Goal: Check status: Check status

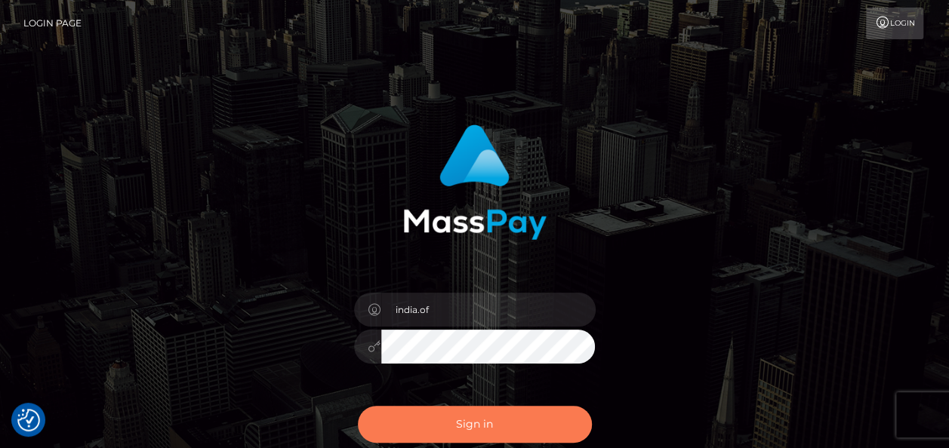
click at [507, 423] on button "Sign in" at bounding box center [475, 424] width 234 height 37
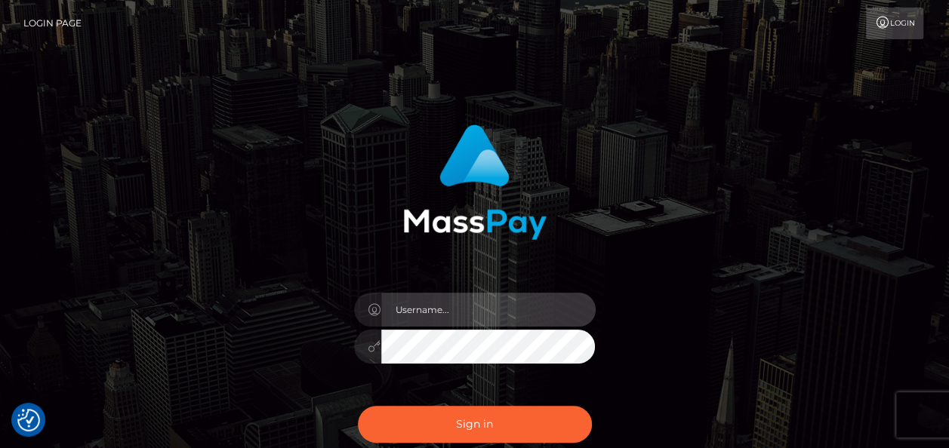
type input "india.of"
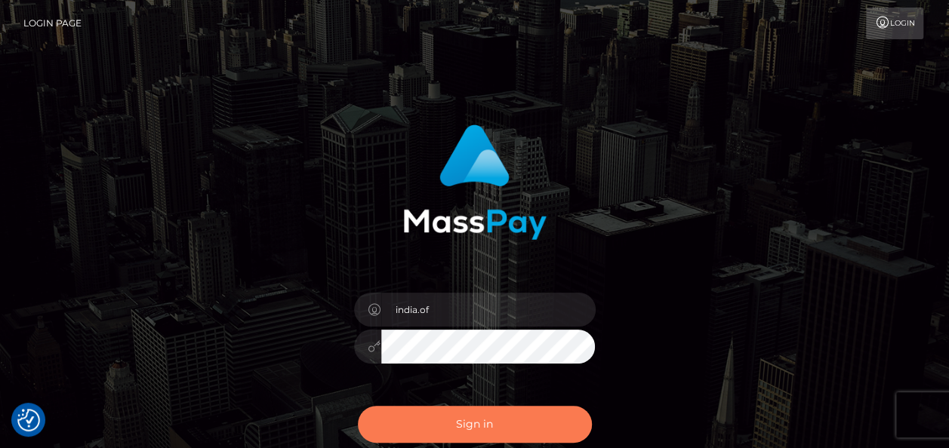
click at [507, 423] on button "Sign in" at bounding box center [475, 424] width 234 height 37
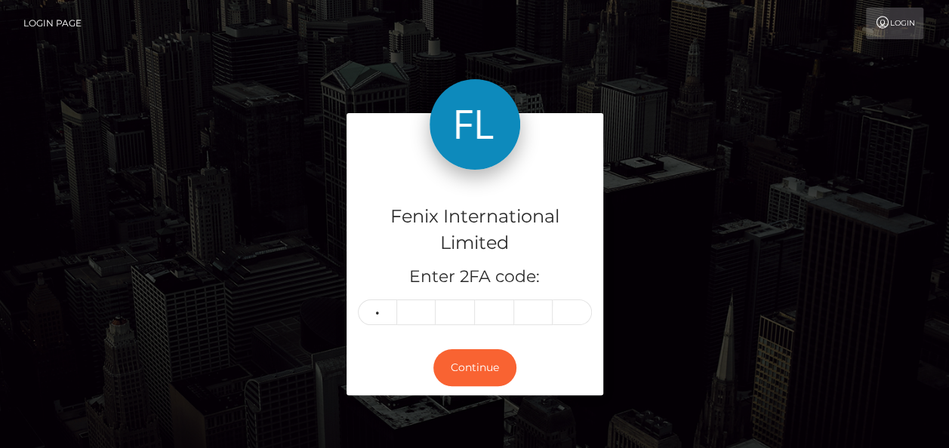
type input "9"
type input "7"
type input "8"
type input "1"
type input "5"
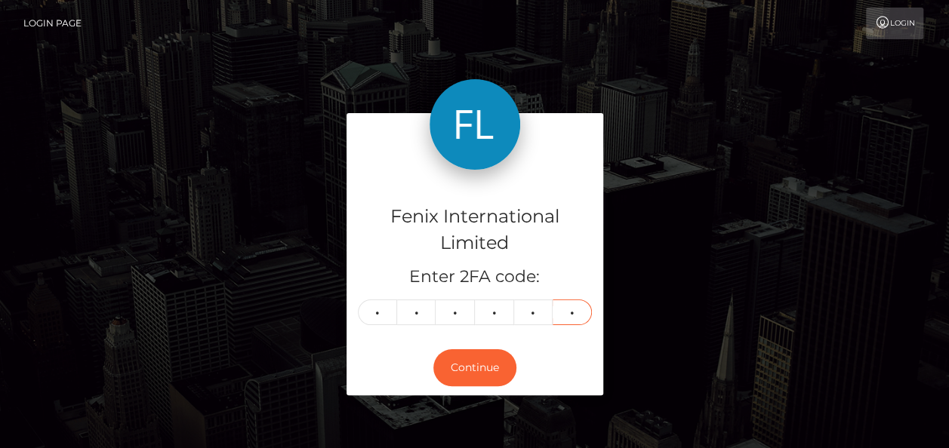
type input "3"
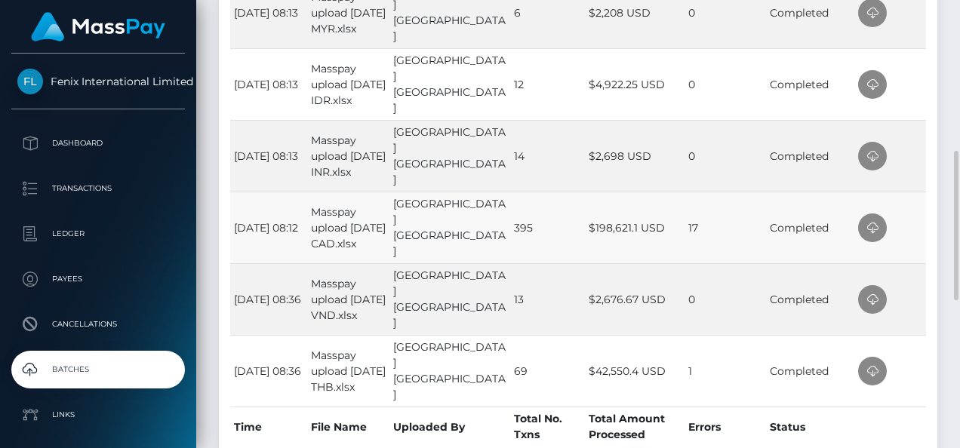
scroll to position [679, 0]
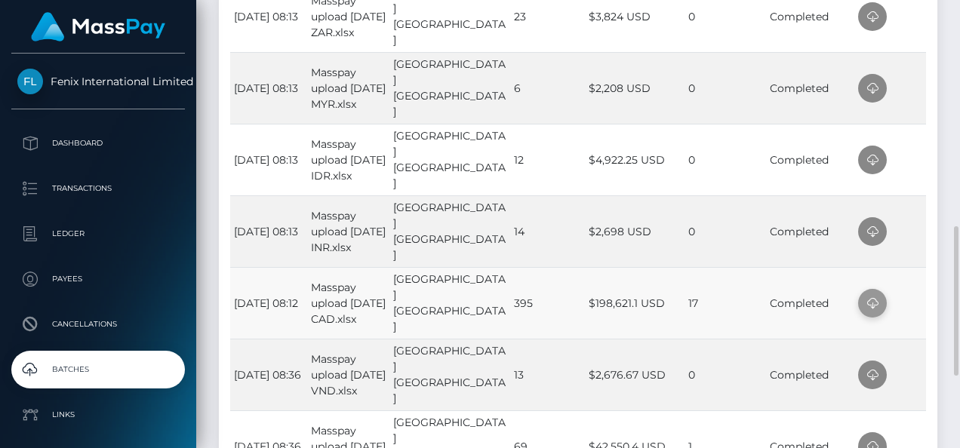
click at [872, 313] on icon at bounding box center [873, 303] width 18 height 19
click at [924, 248] on td at bounding box center [891, 232] width 72 height 72
click at [867, 242] on icon at bounding box center [873, 232] width 18 height 19
click at [922, 183] on td at bounding box center [891, 160] width 72 height 72
click at [875, 170] on icon at bounding box center [873, 160] width 18 height 19
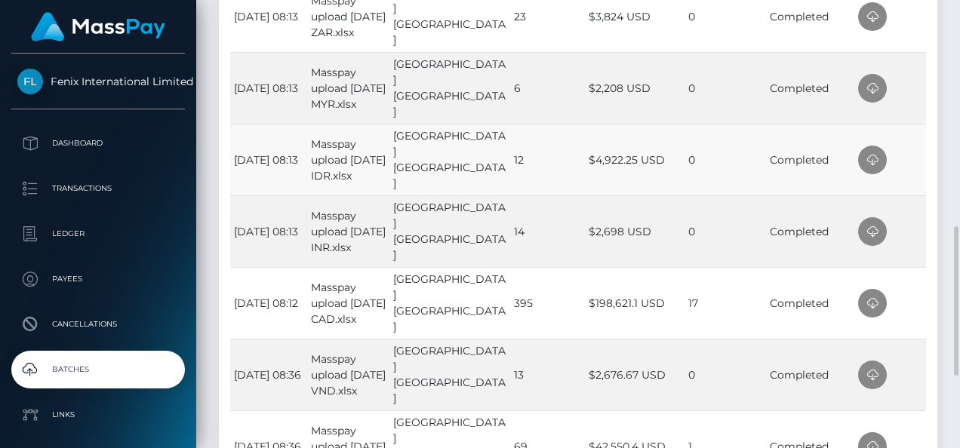
click at [923, 172] on td at bounding box center [891, 160] width 72 height 72
click at [870, 98] on icon at bounding box center [873, 88] width 18 height 19
click at [917, 101] on td at bounding box center [891, 88] width 72 height 72
click at [882, 31] on span at bounding box center [872, 16] width 29 height 29
click at [905, 35] on td at bounding box center [891, 16] width 72 height 72
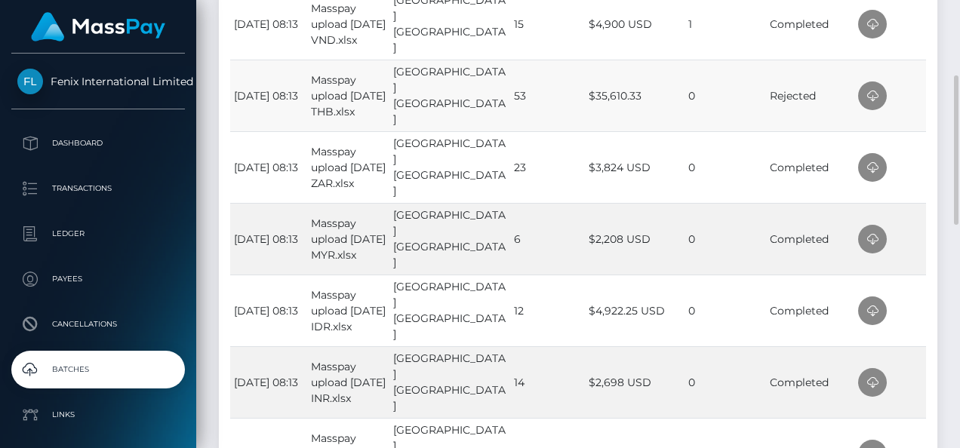
scroll to position [453, 0]
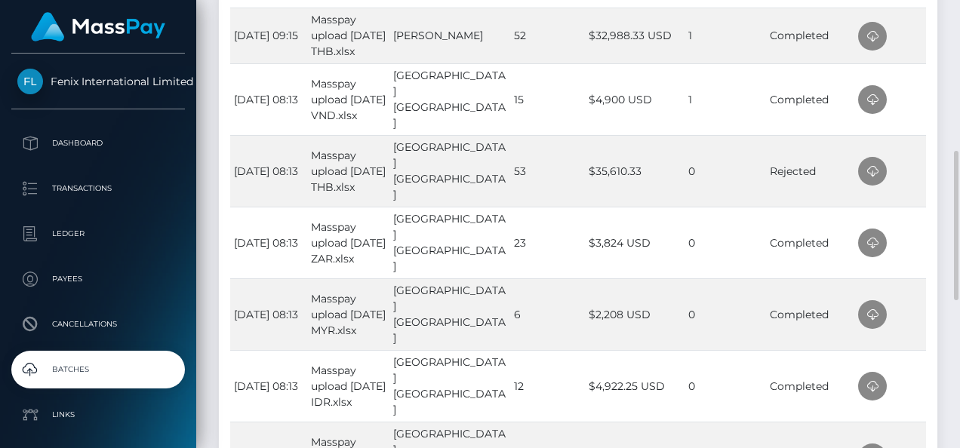
click at [946, 226] on div "Processed Batches CSV Excel PDF Print Show 10 25 50 All entries Time File Name …" at bounding box center [578, 321] width 741 height 962
click at [866, 109] on icon at bounding box center [873, 100] width 18 height 19
click at [935, 104] on div "Time File Name Uploaded By Total No. Txns Total Amount Processed Errors Status …" at bounding box center [578, 340] width 719 height 827
click at [877, 35] on icon at bounding box center [873, 36] width 18 height 19
click at [923, 42] on td at bounding box center [891, 36] width 72 height 56
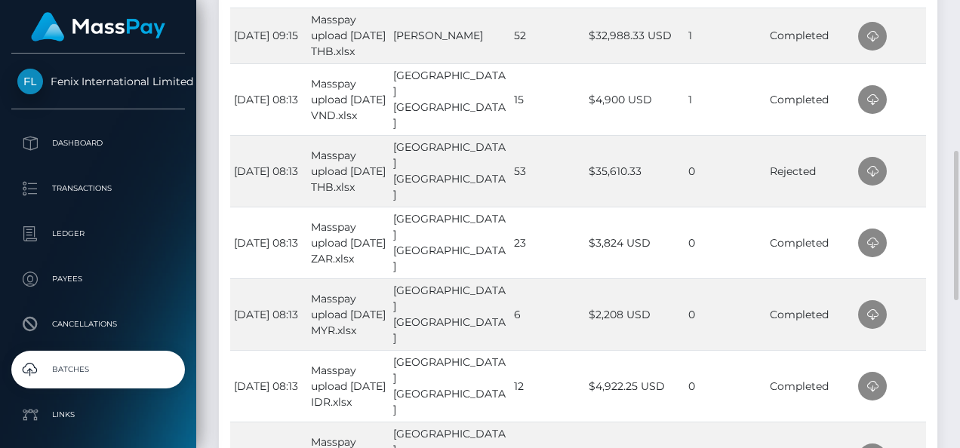
drag, startPoint x: 760, startPoint y: 180, endPoint x: 894, endPoint y: 171, distance: 134.7
click at [951, 94] on div at bounding box center [954, 224] width 11 height 448
